Goal: Book appointment/travel/reservation

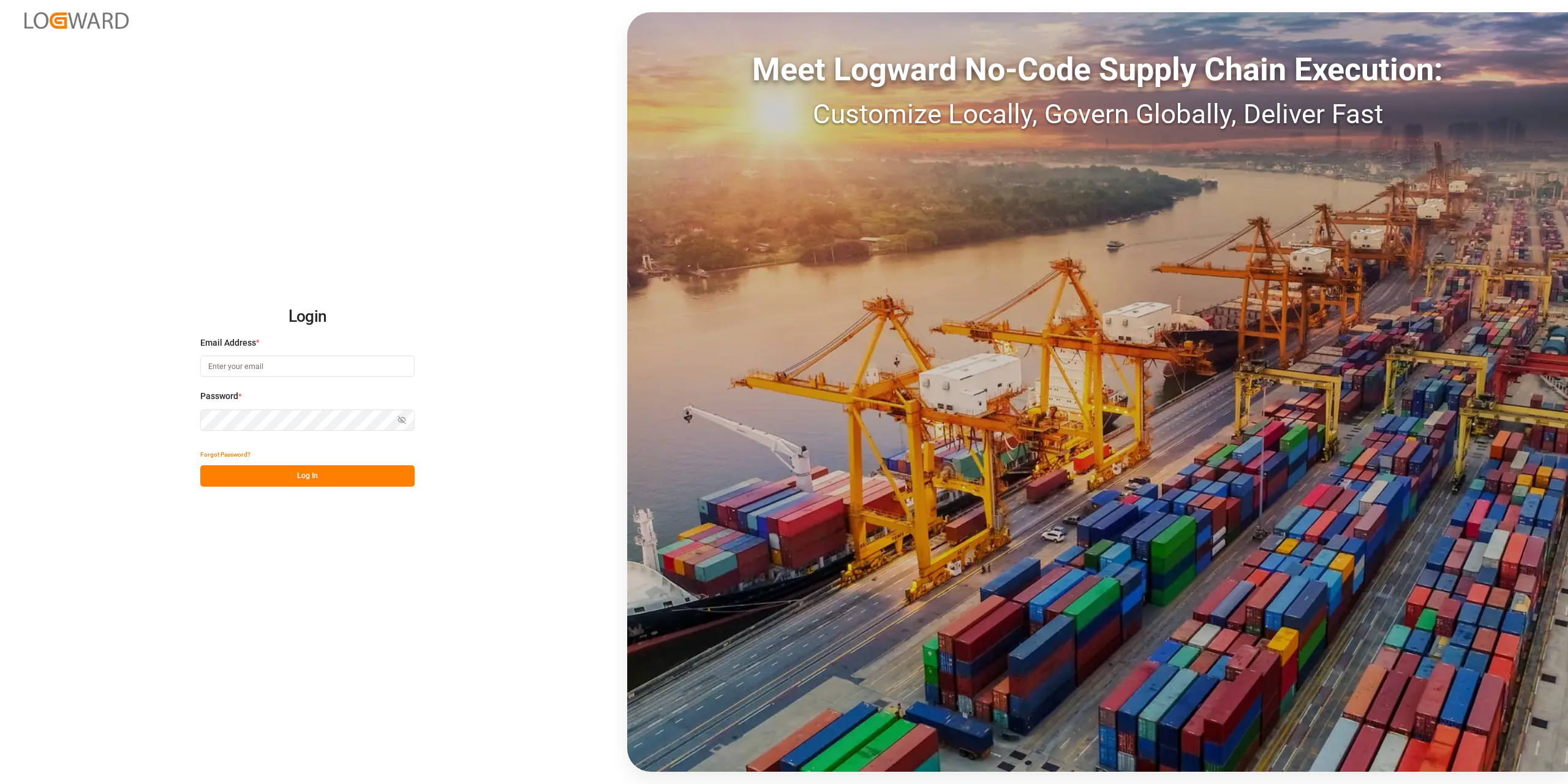
click at [228, 367] on input at bounding box center [308, 366] width 214 height 22
type input "[PERSON_NAME][EMAIL_ADDRESS][DOMAIN_NAME]"
click at [329, 477] on button "Log In" at bounding box center [308, 475] width 214 height 22
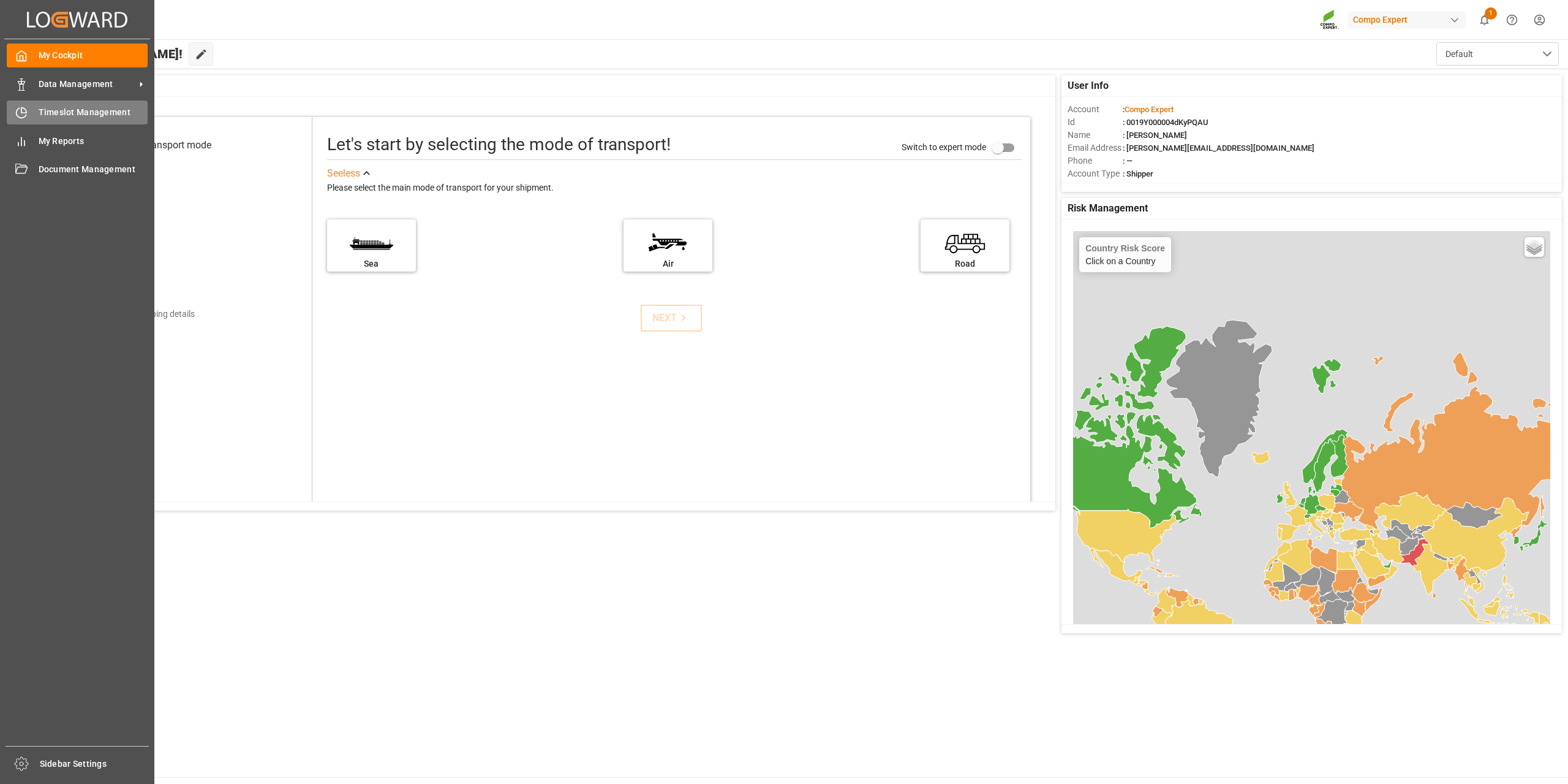
click at [49, 118] on span "Timeslot Management" at bounding box center [93, 113] width 110 height 13
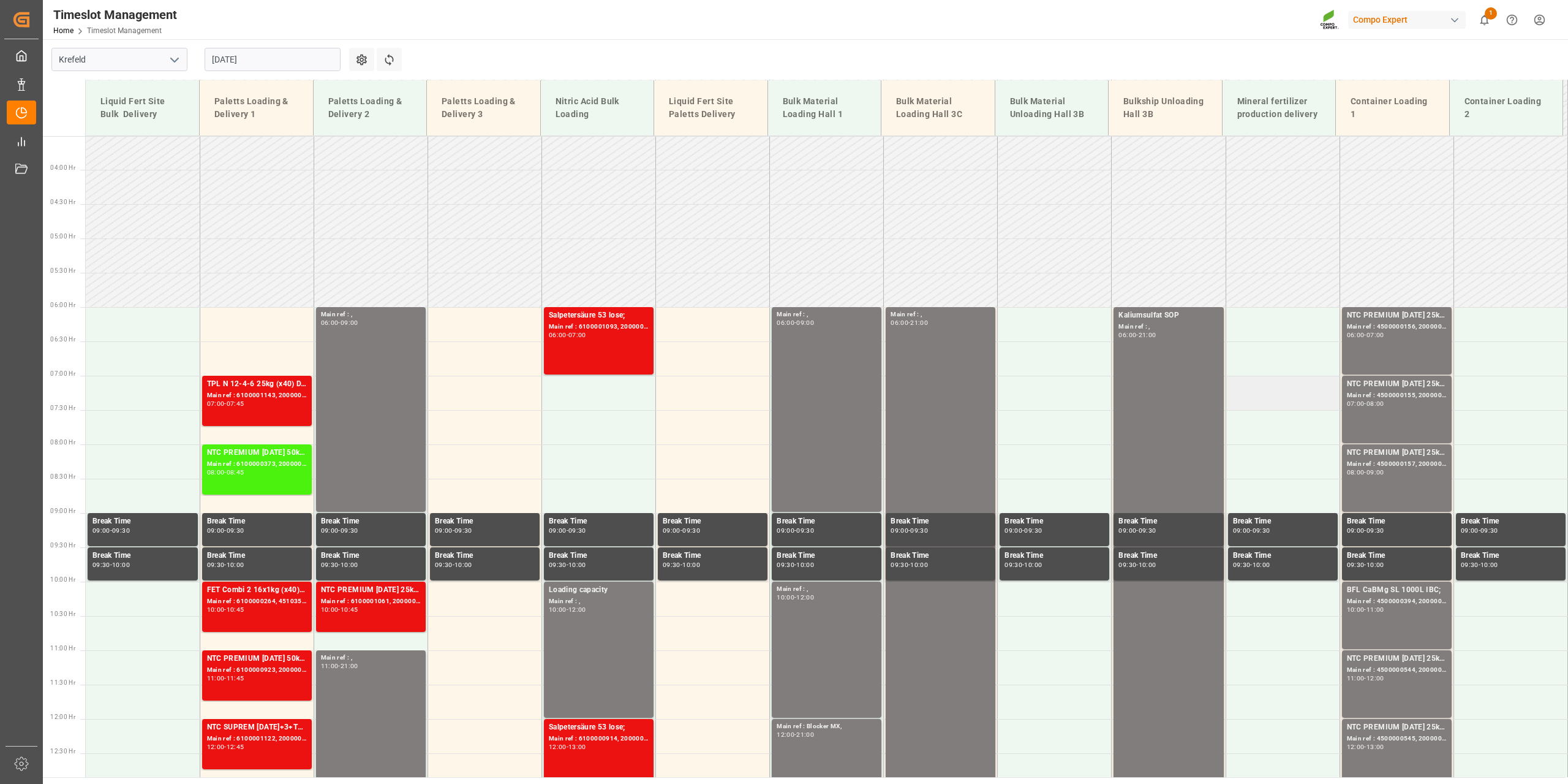
scroll to position [240, 0]
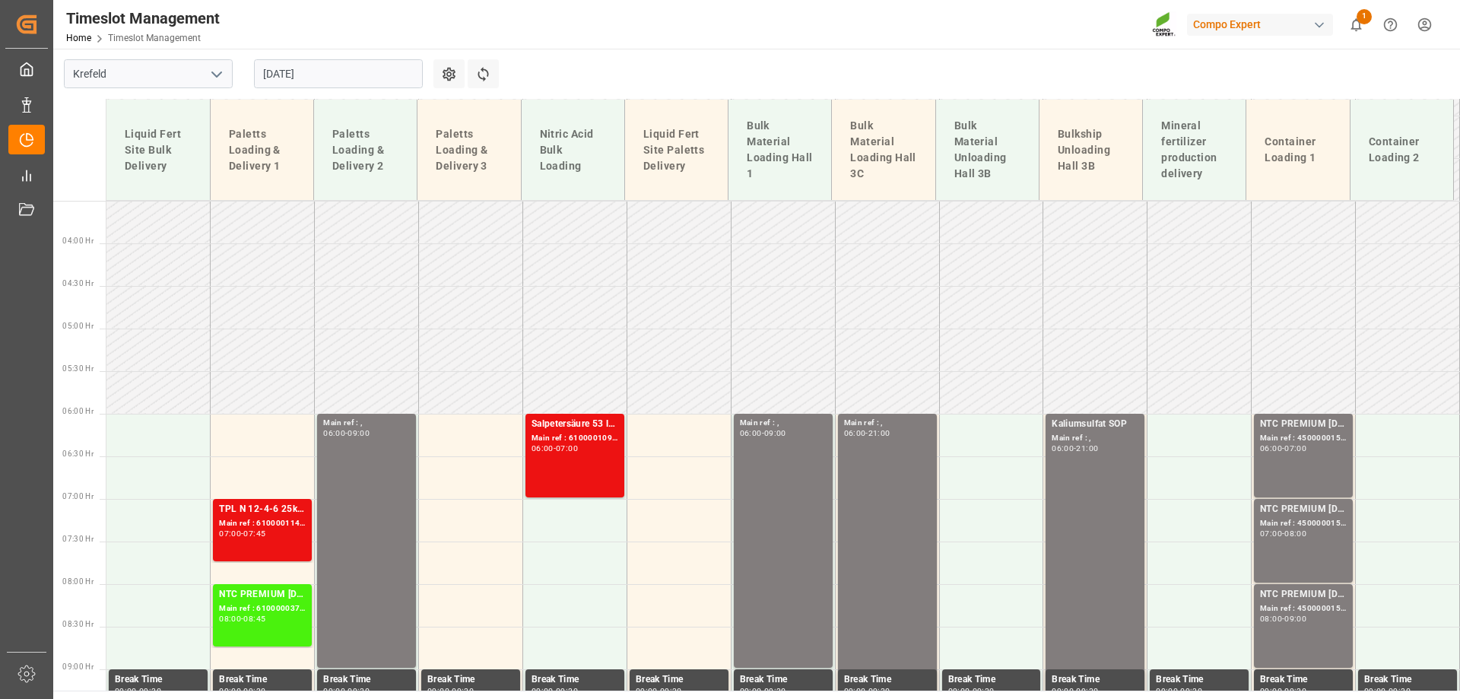
click at [300, 68] on input "[DATE]" at bounding box center [338, 73] width 169 height 29
click at [1281, 460] on div "NTC PREMIUM [DATE] 25kg (x42) INT; Main ref : 4500000156, 2000000004; 06:00 - 0…" at bounding box center [1303, 456] width 87 height 78
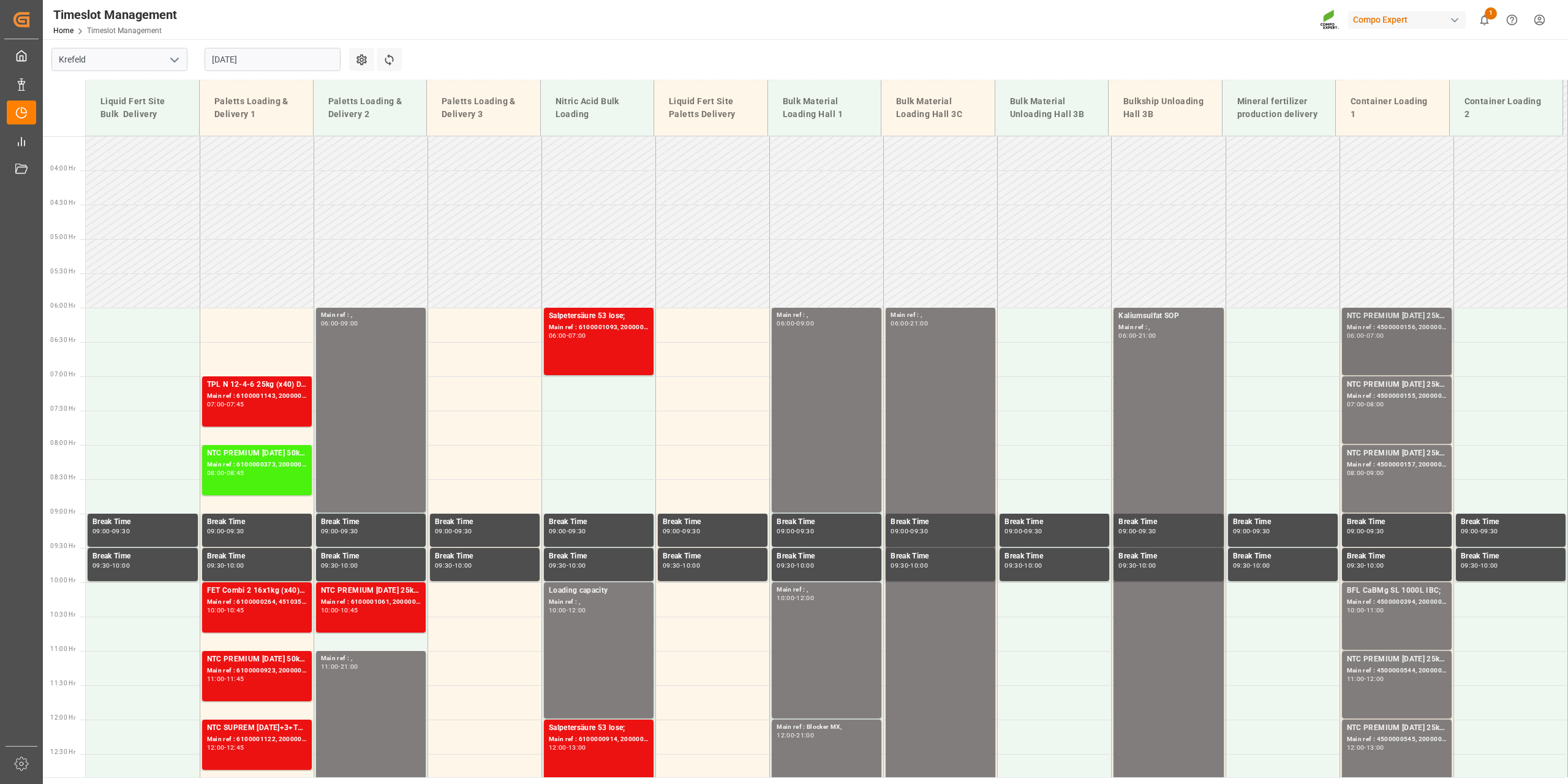
click at [1375, 336] on div "07:00" at bounding box center [1376, 335] width 18 height 6
click at [1403, 330] on div "Main ref : 4500000156, 2000000004;" at bounding box center [1396, 327] width 100 height 10
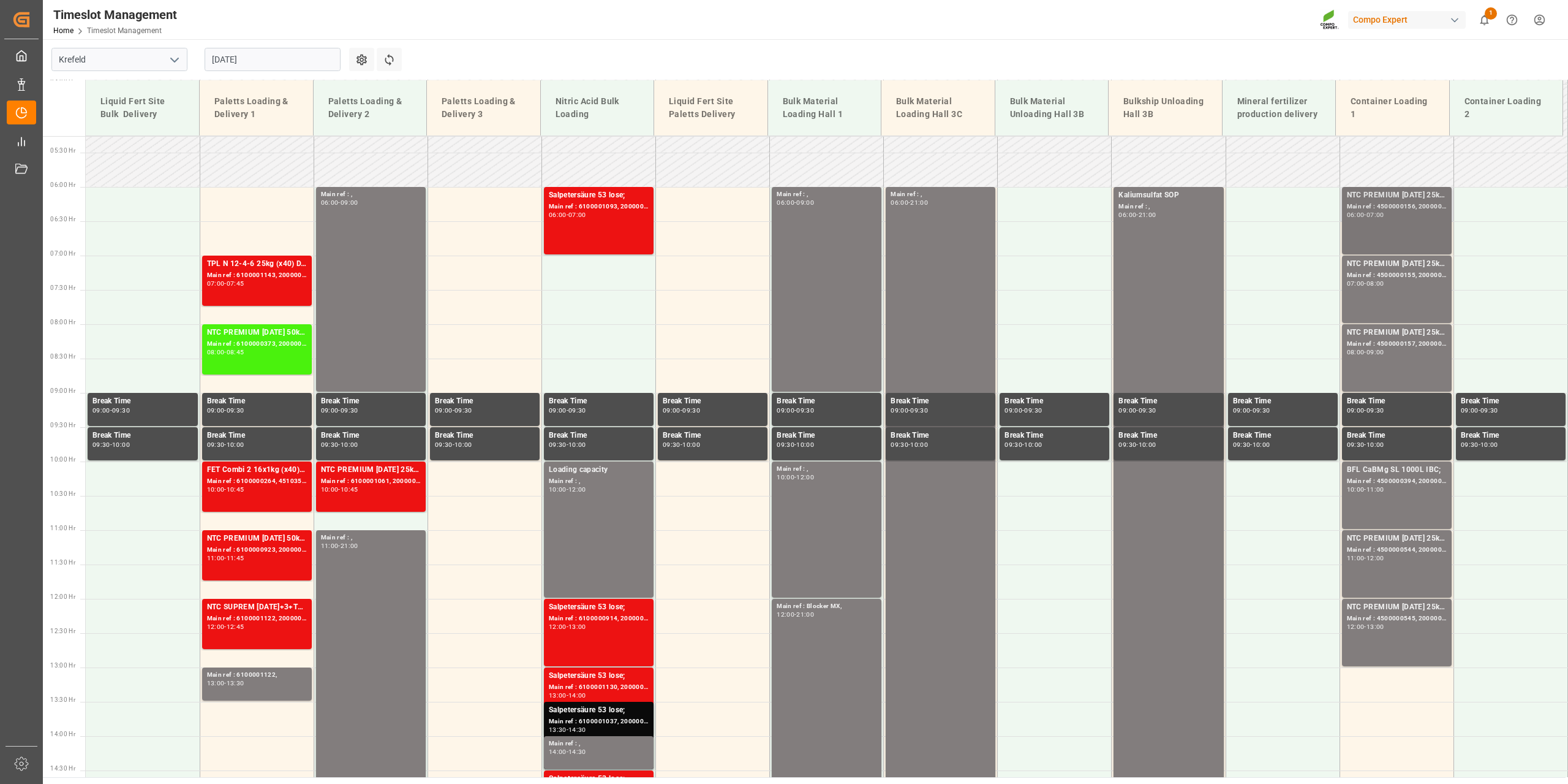
scroll to position [362, 0]
